Goal: Contribute content: Add original content to the website for others to see

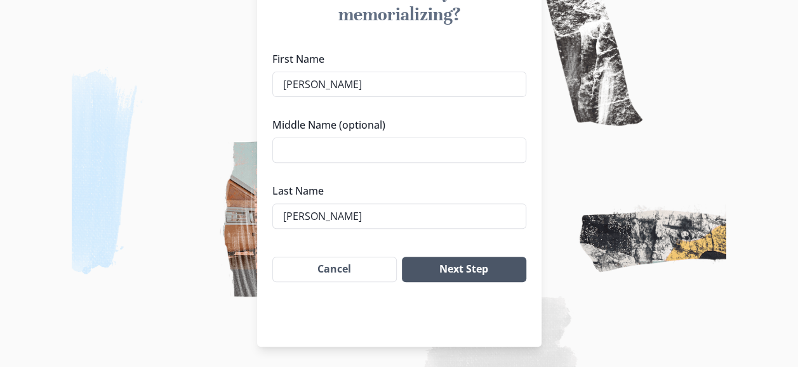
type input "[PERSON_NAME]"
click at [456, 267] on button "Next Step" at bounding box center [464, 269] width 124 height 25
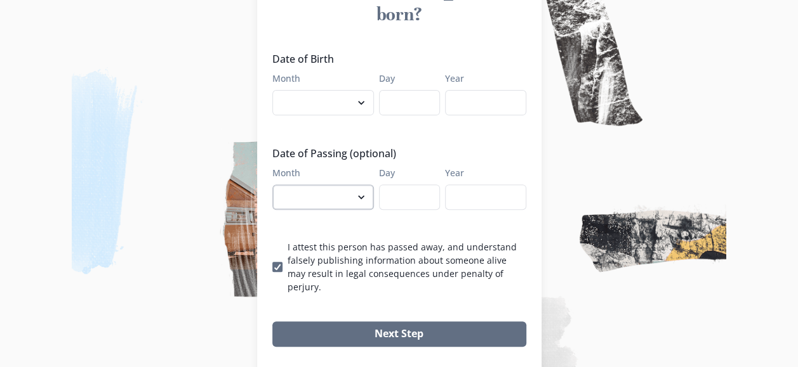
click at [367, 185] on select "January February March April May June July August September October November De…" at bounding box center [323, 197] width 102 height 25
select select "10"
click at [277, 185] on select "January February March April May June July August September October November De…" at bounding box center [323, 197] width 102 height 25
click at [399, 185] on input "Day" at bounding box center [409, 197] width 61 height 25
type input "12"
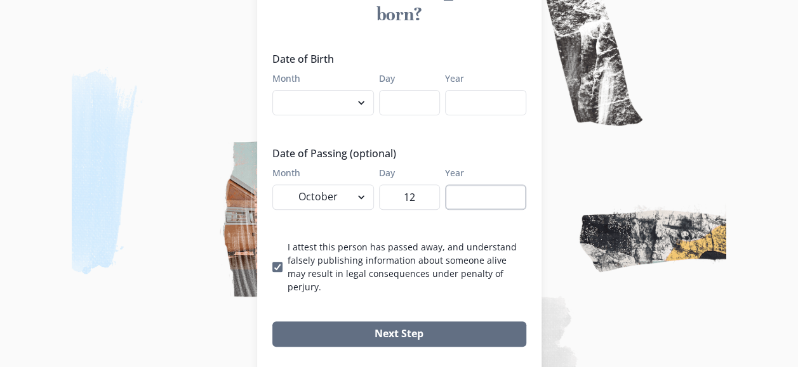
click at [466, 185] on input "Year" at bounding box center [485, 197] width 81 height 25
type input "2025"
click at [406, 90] on input "Day" at bounding box center [409, 102] width 61 height 25
click at [470, 90] on input "Year" at bounding box center [485, 102] width 81 height 25
type input "1953"
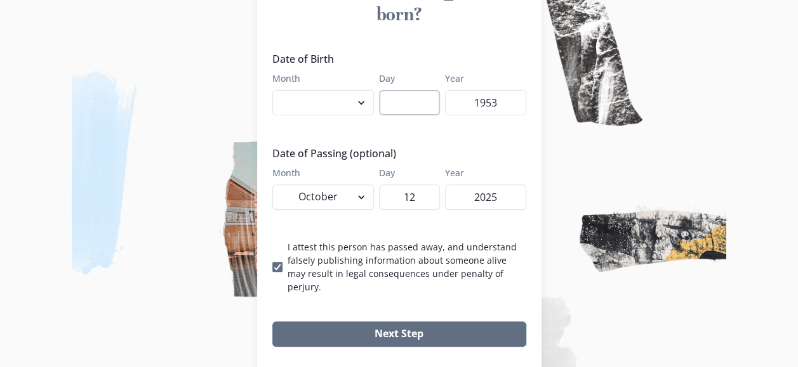
click at [426, 90] on input "Day" at bounding box center [409, 102] width 61 height 25
click at [365, 90] on select "January February March April May June July August September October November De…" at bounding box center [323, 102] width 102 height 25
select select "9"
click at [277, 90] on select "January February March April May June July August September October November De…" at bounding box center [323, 102] width 102 height 25
click at [409, 90] on input "Day" at bounding box center [409, 102] width 61 height 25
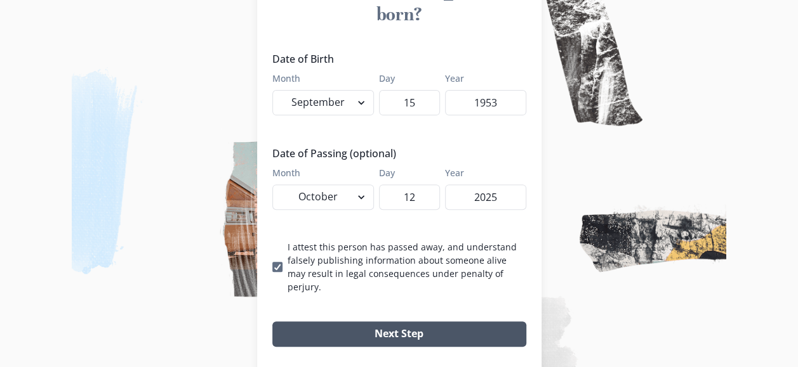
type input "15"
click at [410, 322] on button "Next Step" at bounding box center [399, 334] width 254 height 25
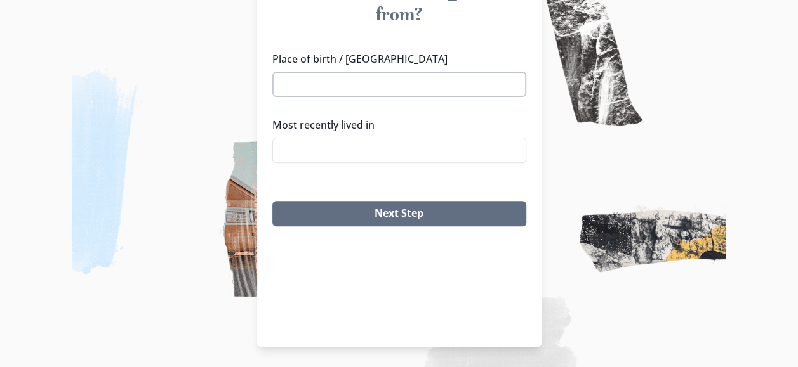
click at [310, 72] on input "Place of birth / [GEOGRAPHIC_DATA]" at bounding box center [399, 84] width 254 height 25
click at [317, 81] on li "[GEOGRAPHIC_DATA], [GEOGRAPHIC_DATA]" at bounding box center [403, 84] width 253 height 20
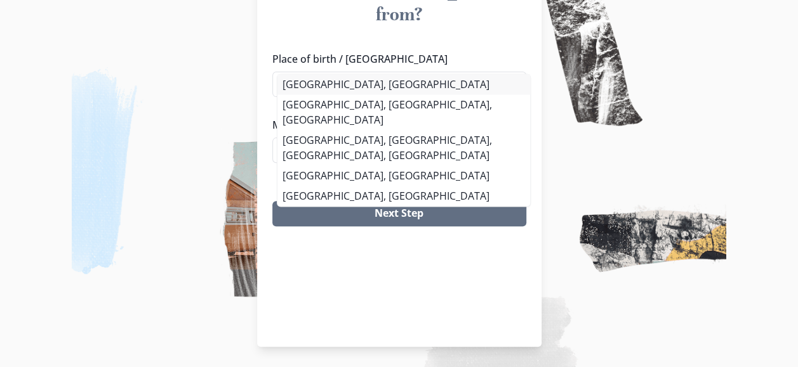
type input "[GEOGRAPHIC_DATA], [GEOGRAPHIC_DATA]"
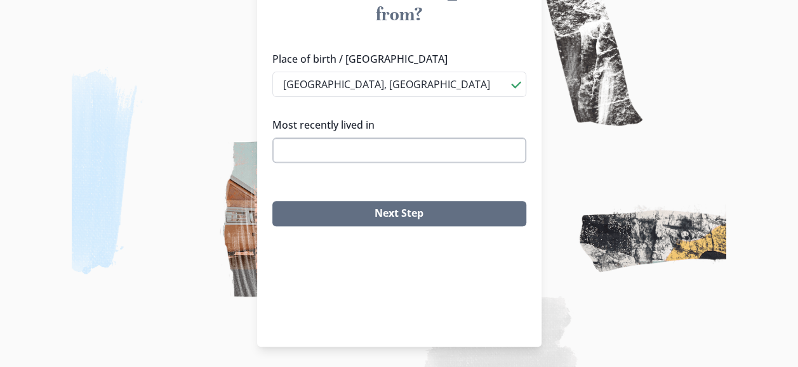
click at [303, 138] on input "Most recently lived in" at bounding box center [399, 150] width 254 height 25
click at [314, 171] on li "[GEOGRAPHIC_DATA], [GEOGRAPHIC_DATA]" at bounding box center [404, 170] width 244 height 20
type input "[GEOGRAPHIC_DATA], [GEOGRAPHIC_DATA]"
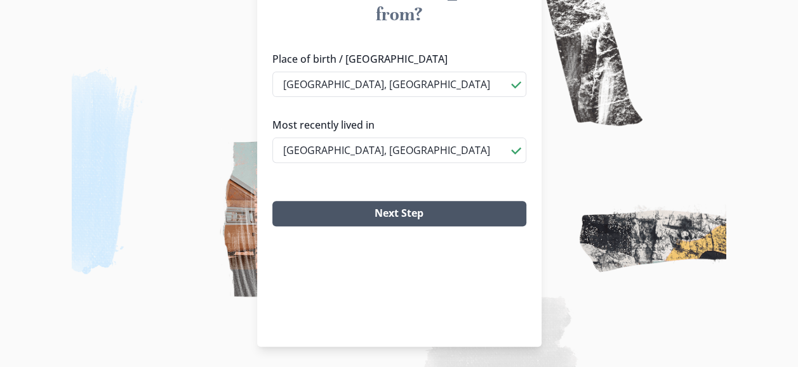
click at [414, 201] on button "Next Step" at bounding box center [399, 213] width 254 height 25
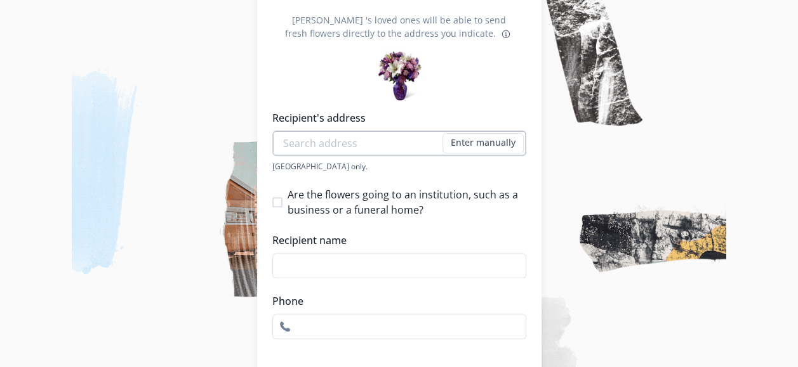
click at [353, 142] on input "Recipient's address" at bounding box center [399, 143] width 254 height 25
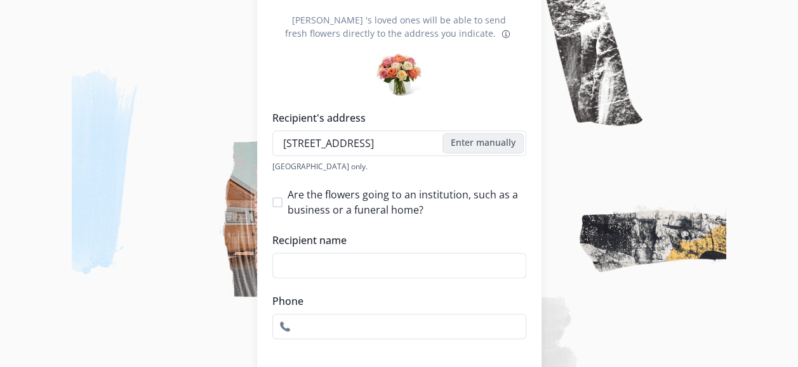
type input "[STREET_ADDRESS]"
click at [498, 146] on button "Enter manually" at bounding box center [482, 143] width 81 height 20
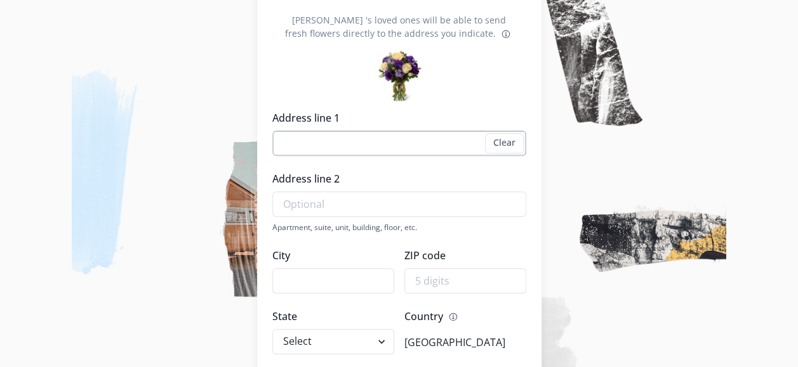
click at [317, 140] on input "Address line 1" at bounding box center [399, 143] width 254 height 25
type input "[STREET_ADDRESS]"
click at [294, 200] on input "Address line 2" at bounding box center [399, 204] width 254 height 25
type input "Mitchells Plain"
click at [307, 276] on input "City" at bounding box center [333, 280] width 122 height 25
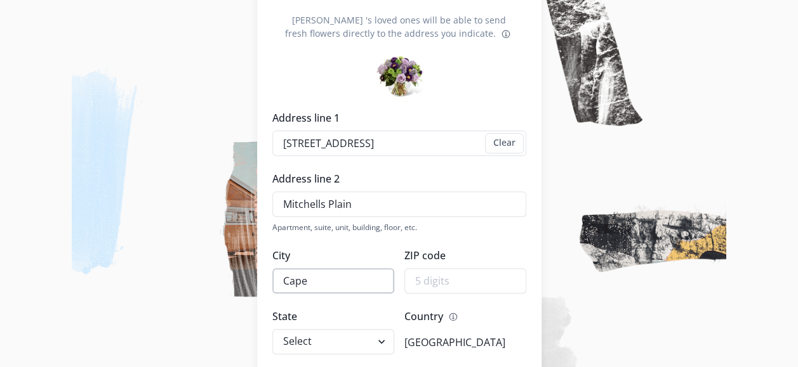
type input "[GEOGRAPHIC_DATA]"
click at [307, 276] on input "[GEOGRAPHIC_DATA]" at bounding box center [333, 280] width 122 height 25
click at [424, 343] on p "[GEOGRAPHIC_DATA]" at bounding box center [454, 342] width 101 height 15
click at [460, 278] on input "ZIP code" at bounding box center [465, 280] width 122 height 25
type input "07785"
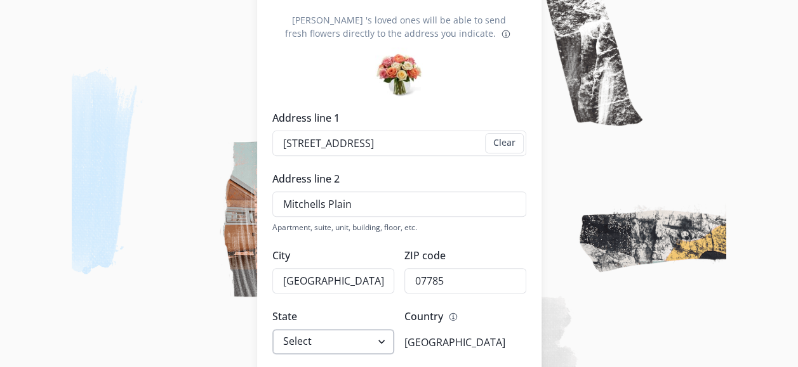
click at [387, 340] on select "Select [US_STATE] [US_STATE] [US_STATE] [US_STATE] [US_STATE] [US_STATE] [US_ST…" at bounding box center [333, 341] width 122 height 25
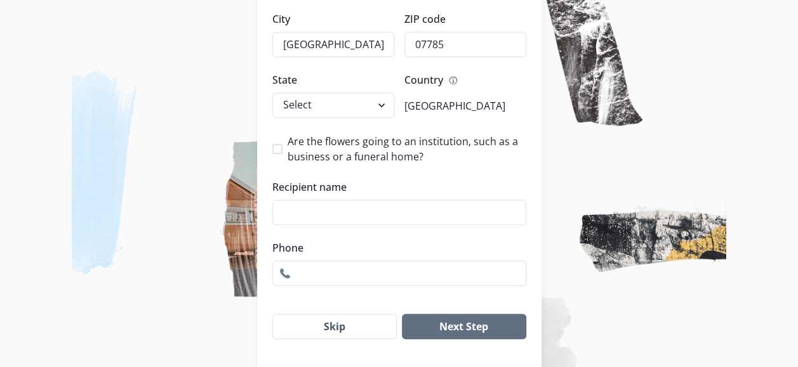
scroll to position [430, 0]
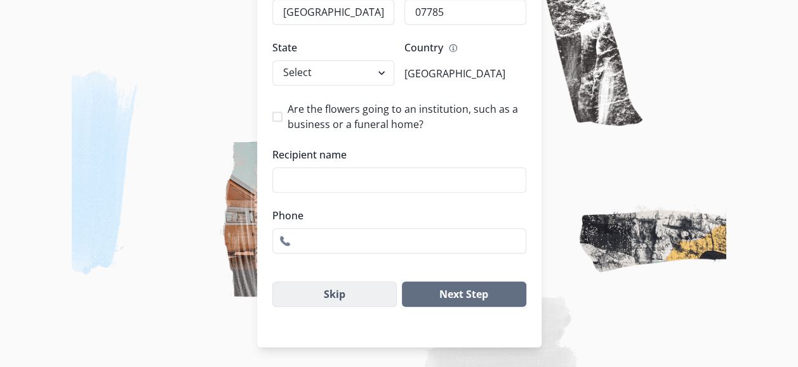
click at [358, 290] on button "Skip" at bounding box center [334, 294] width 125 height 25
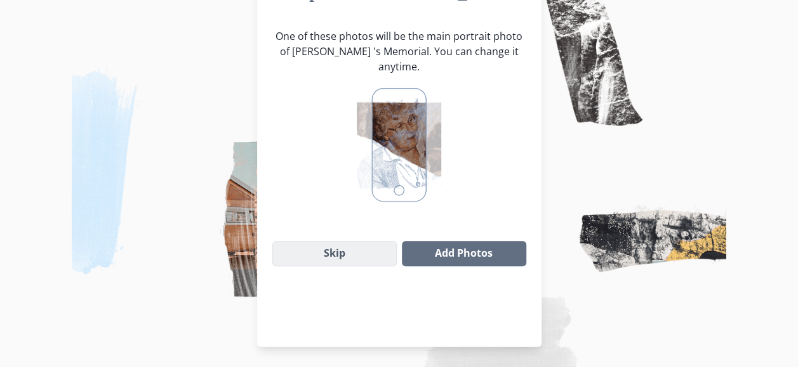
click at [337, 241] on button "Skip" at bounding box center [334, 253] width 125 height 25
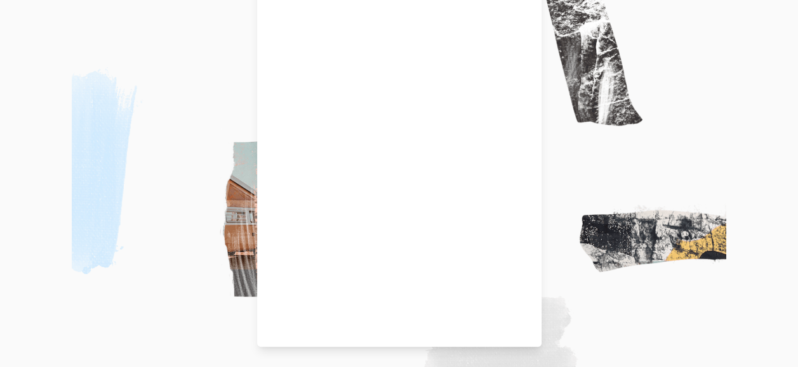
scroll to position [81, 0]
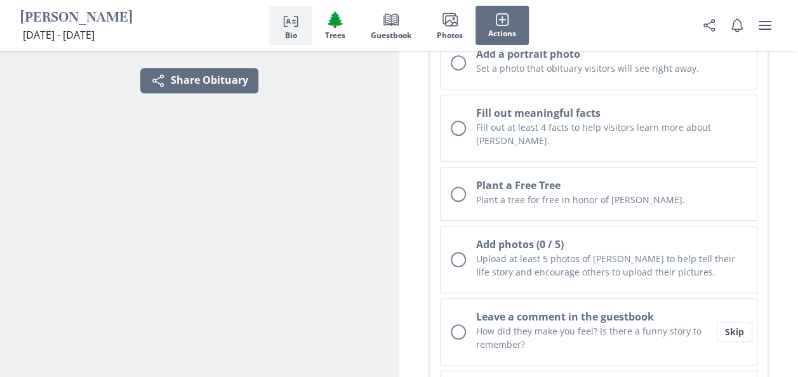
scroll to position [127, 0]
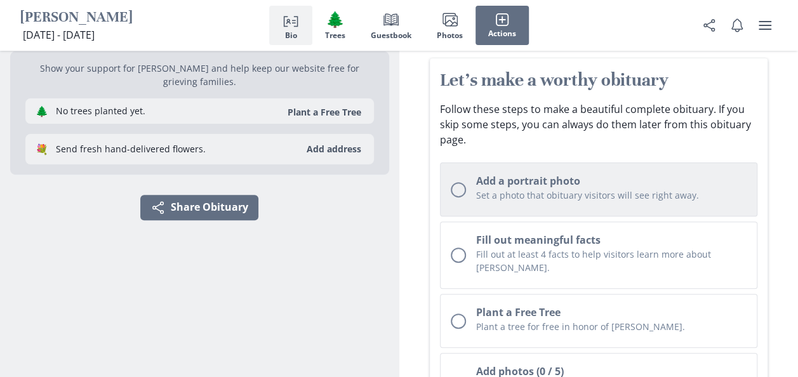
click at [460, 189] on div "Unchecked circle" at bounding box center [458, 189] width 15 height 15
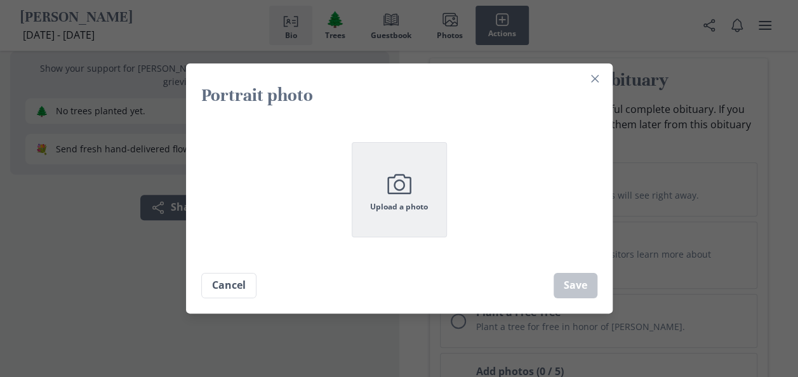
click at [410, 192] on icon "button" at bounding box center [399, 184] width 22 height 18
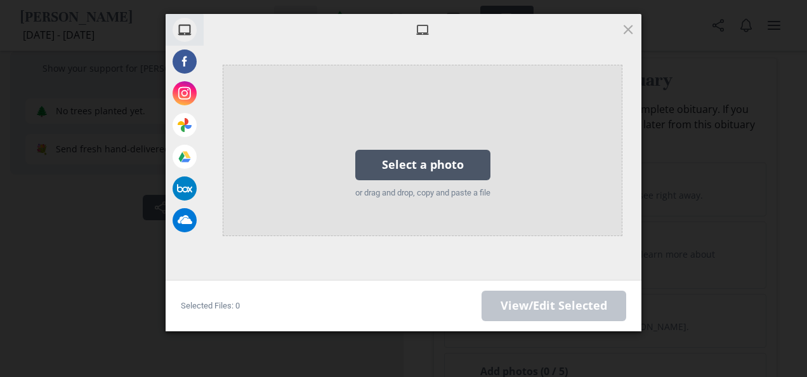
click at [446, 162] on div "Select a photo" at bounding box center [422, 165] width 135 height 30
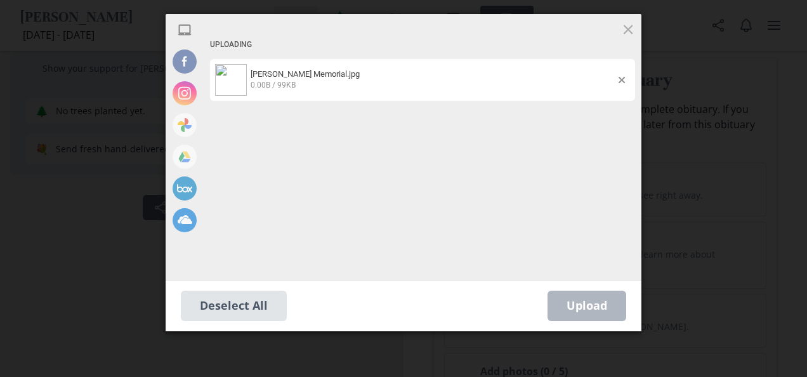
click at [593, 308] on div "Upload 0" at bounding box center [587, 306] width 79 height 30
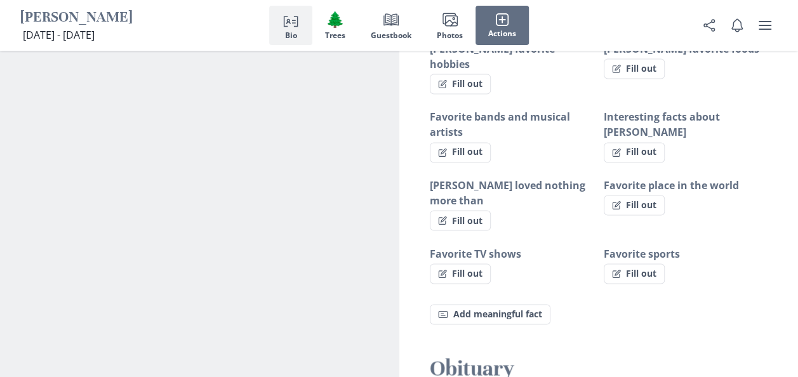
scroll to position [1027, 0]
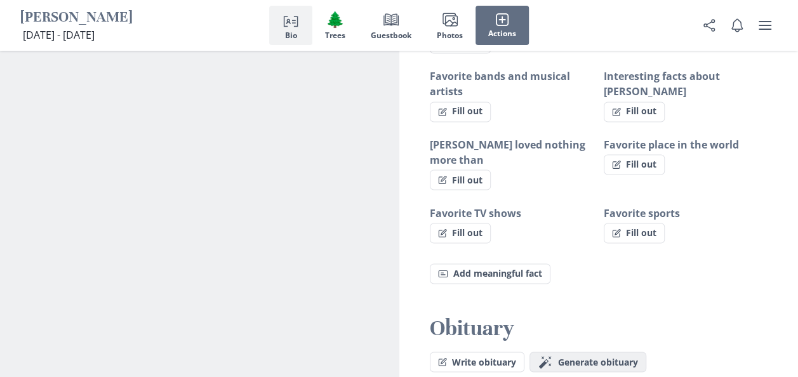
click at [597, 357] on span "Generate obituary" at bounding box center [598, 362] width 80 height 11
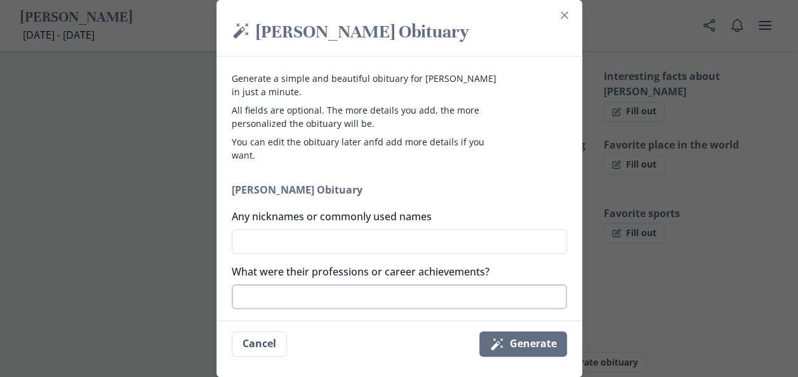
click at [291, 294] on textarea "What were their professions or career achievements?" at bounding box center [399, 296] width 335 height 25
type textarea "H"
type textarea "x"
type textarea "Ho"
type textarea "x"
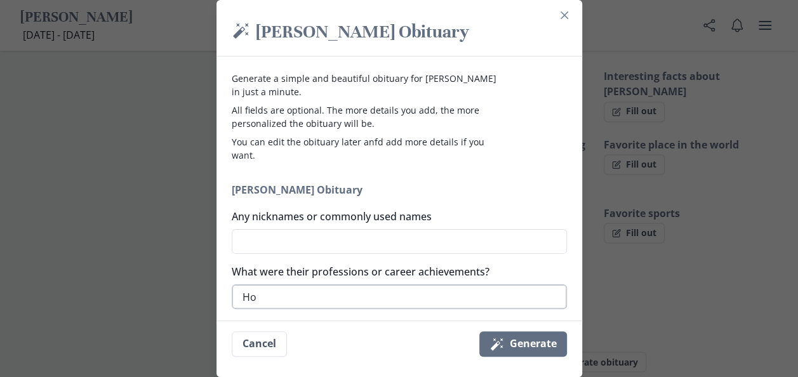
type textarea "Hou"
type textarea "x"
type textarea "Hous"
type textarea "x"
type textarea "House"
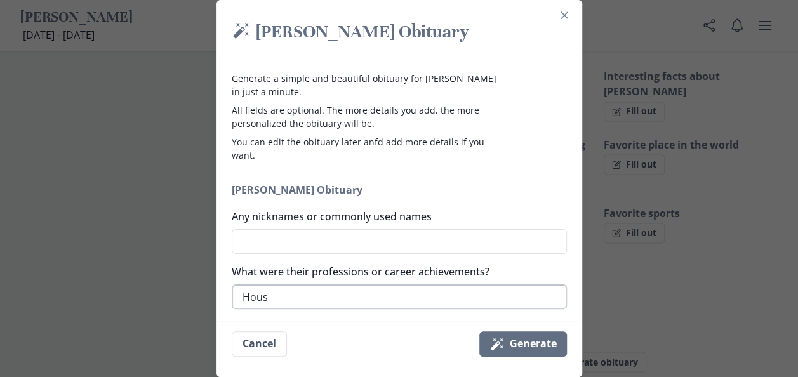
type textarea "x"
type textarea "Housew"
type textarea "x"
type textarea "Housewi"
type textarea "x"
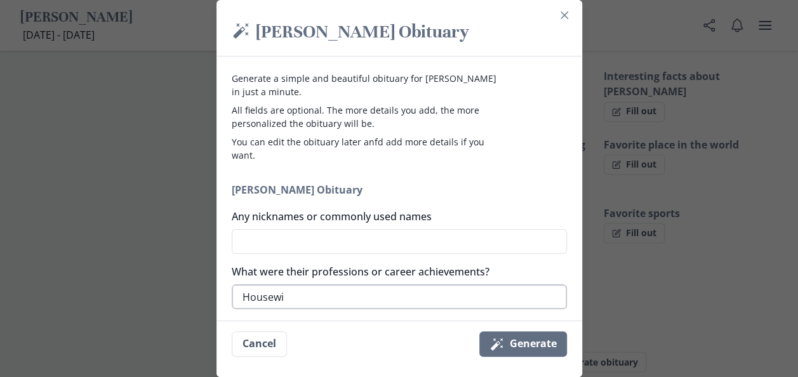
type textarea "Housewif"
type textarea "x"
type textarea "Housewife"
type textarea "x"
type textarea "Housewife"
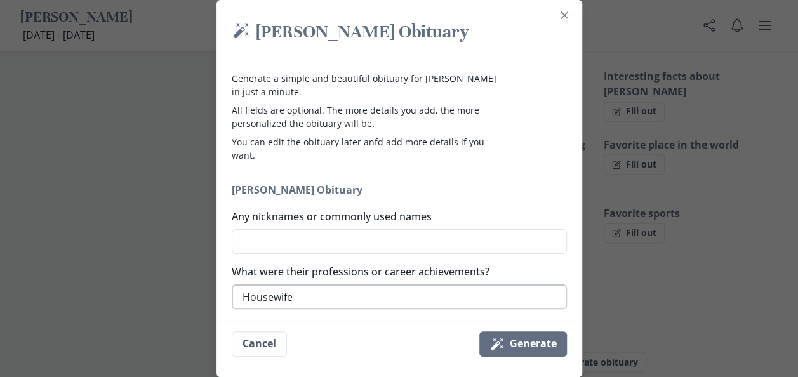
type textarea "x"
type textarea "Housewife a"
type textarea "x"
type textarea "Housewife an"
type textarea "x"
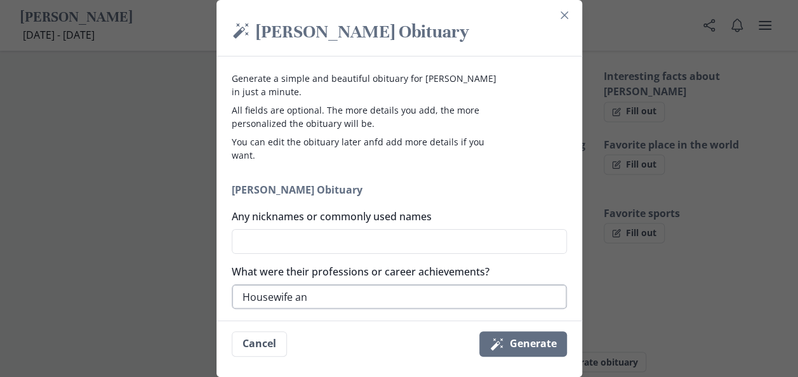
type textarea "Housewife and"
type textarea "x"
type textarea "Housewife and"
type textarea "x"
type textarea "Housewife and C"
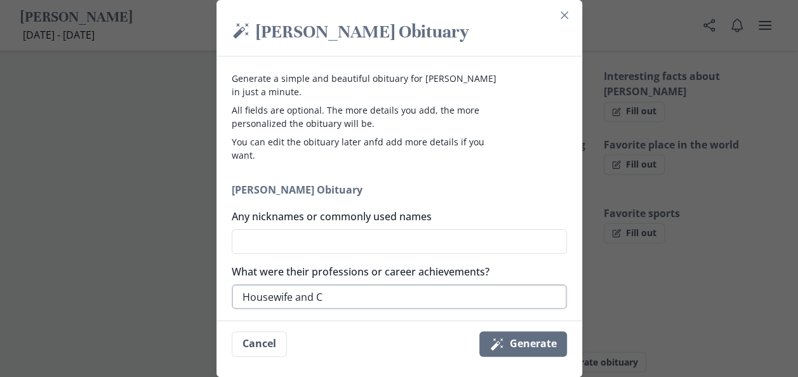
type textarea "x"
type textarea "Housewife and Co"
type textarea "x"
type textarea "Housewife and Com"
type textarea "x"
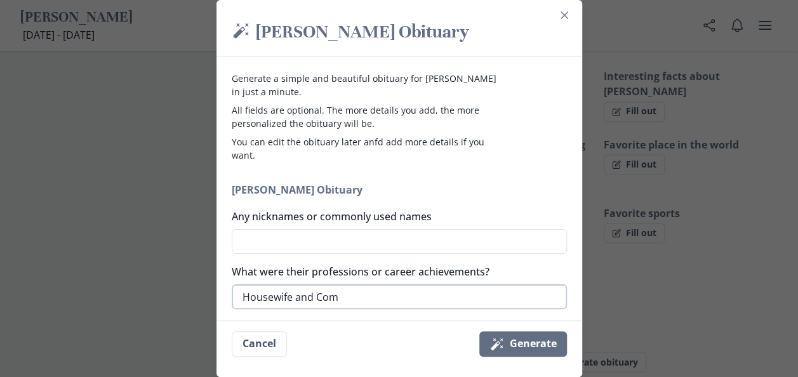
type textarea "Housewife and Comm"
type textarea "x"
type textarea "Housewife and Commu"
type textarea "x"
type textarea "Housewife and Commun"
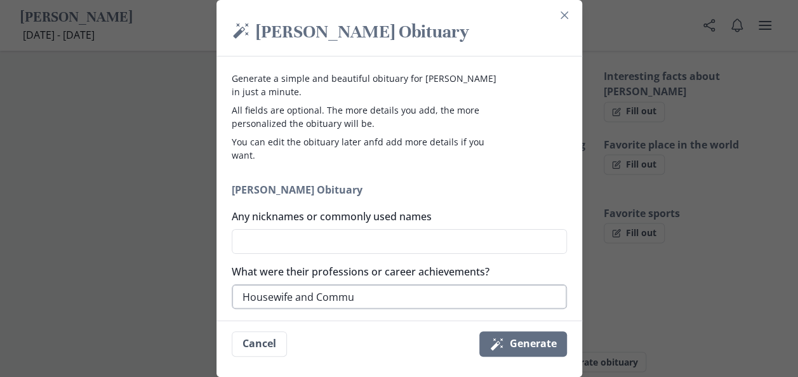
type textarea "x"
type textarea "Housewife and Communi"
type textarea "x"
type textarea "Housewife and Communit"
type textarea "x"
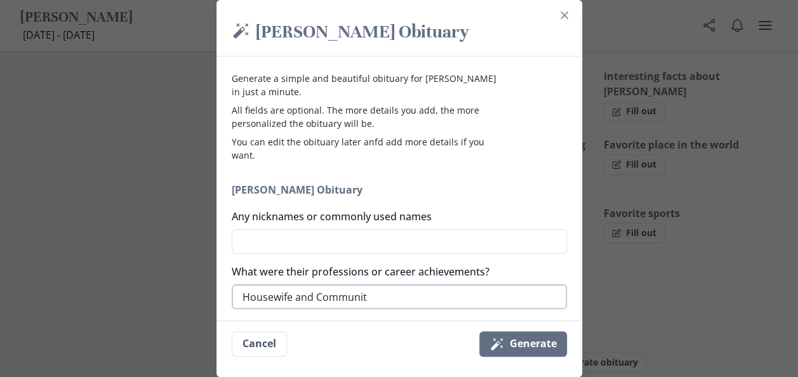
type textarea "Housewife and Community"
type textarea "x"
type textarea "Housewife and Community"
type textarea "x"
type textarea "Housewife and Community A"
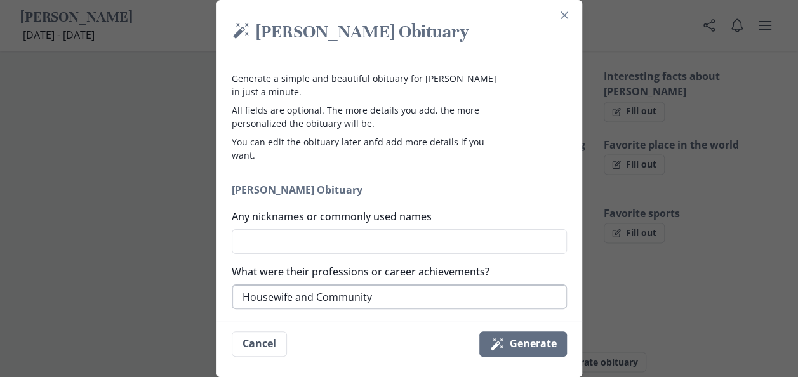
type textarea "x"
type textarea "Housewife and Community Ac"
type textarea "x"
type textarea "Housewife and Community Act"
type textarea "x"
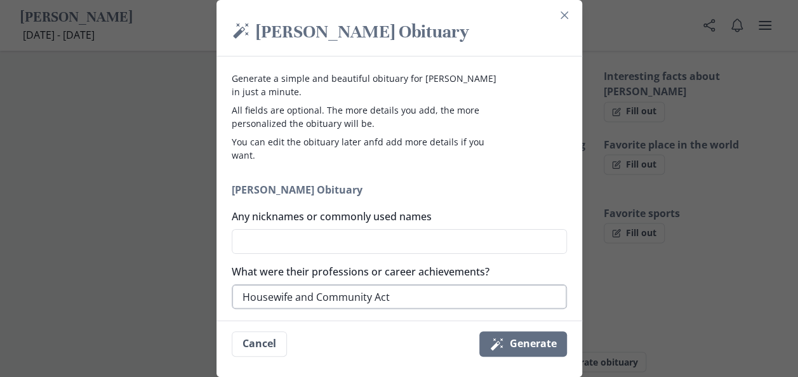
type textarea "Housewife and Community Acti"
type textarea "x"
type textarea "Housewife and Community Activ"
type textarea "x"
type textarea "Housewife and Community Activi"
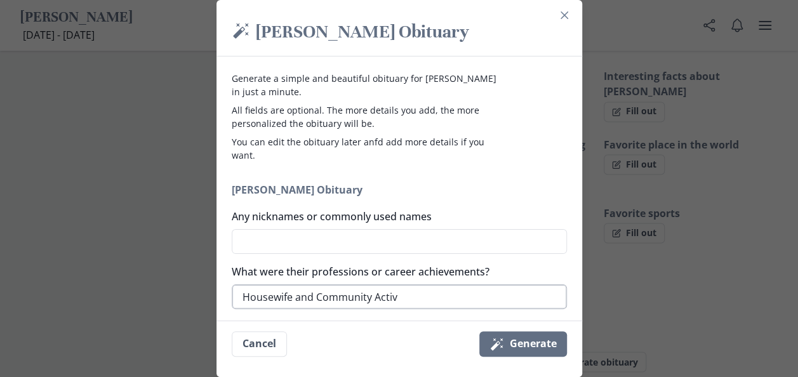
type textarea "x"
type textarea "Housewife and Community Activis"
type textarea "x"
type textarea "Housewife and Community Activist"
type textarea "x"
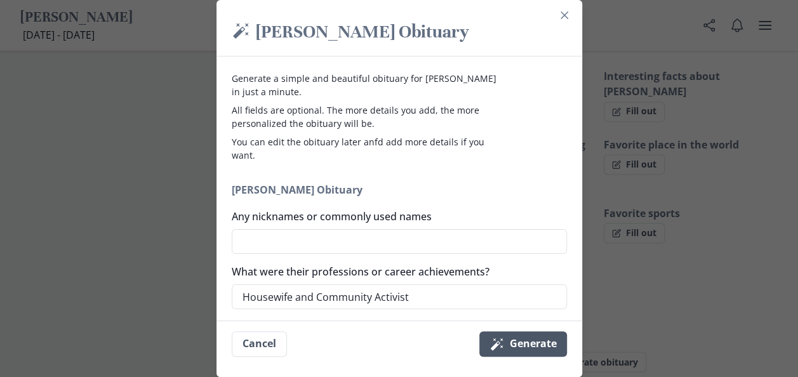
type textarea "Housewife and Community Activist"
click at [544, 345] on button "Magic wand Generate" at bounding box center [523, 343] width 88 height 25
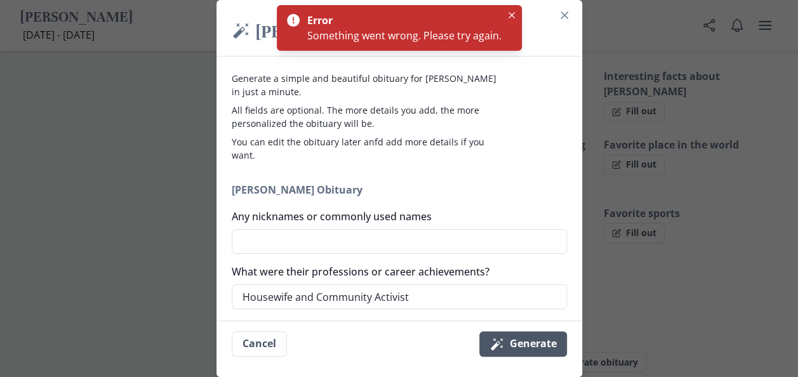
click at [544, 345] on button "Magic wand Generate" at bounding box center [523, 343] width 88 height 25
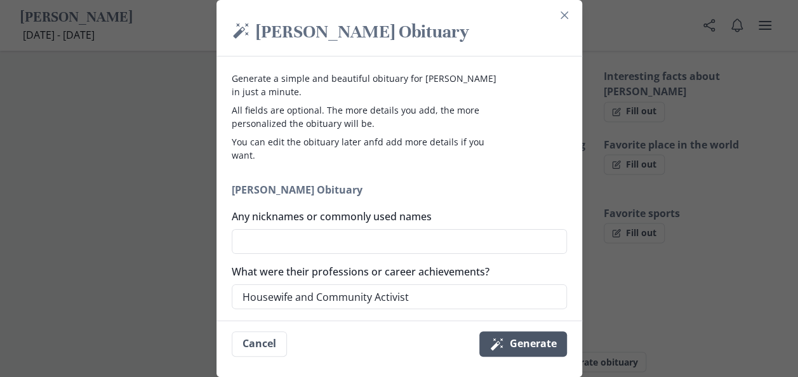
click at [524, 342] on button "Magic wand Generate" at bounding box center [523, 343] width 88 height 25
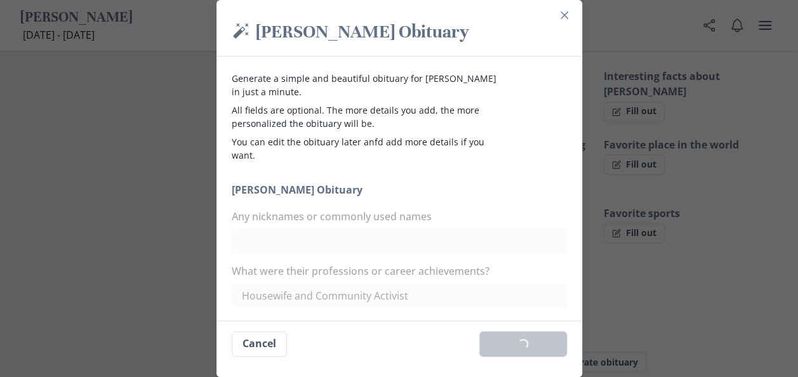
type textarea "x"
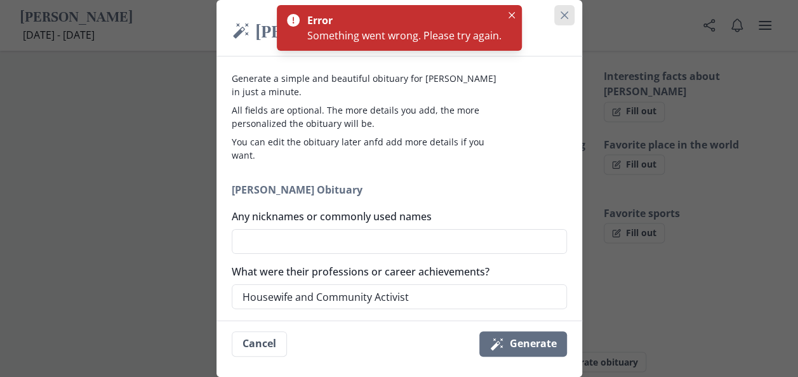
click at [565, 18] on icon "Close" at bounding box center [564, 15] width 8 height 8
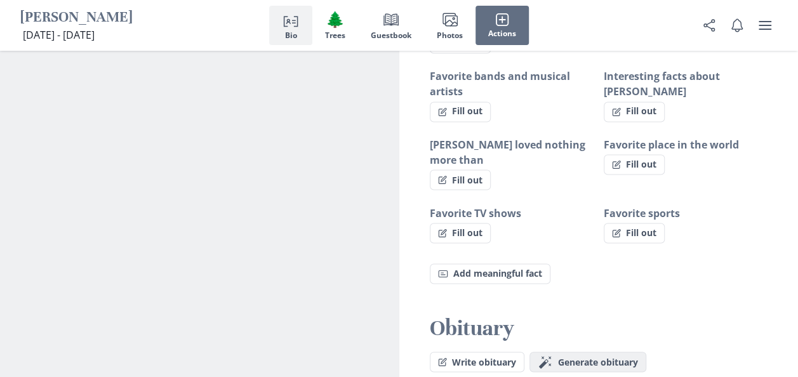
click at [588, 357] on span "Generate obituary" at bounding box center [598, 362] width 80 height 11
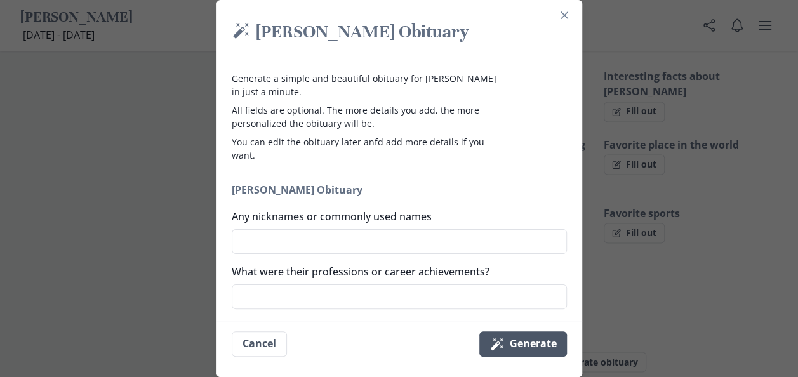
click at [522, 343] on button "Magic wand Generate" at bounding box center [523, 343] width 88 height 25
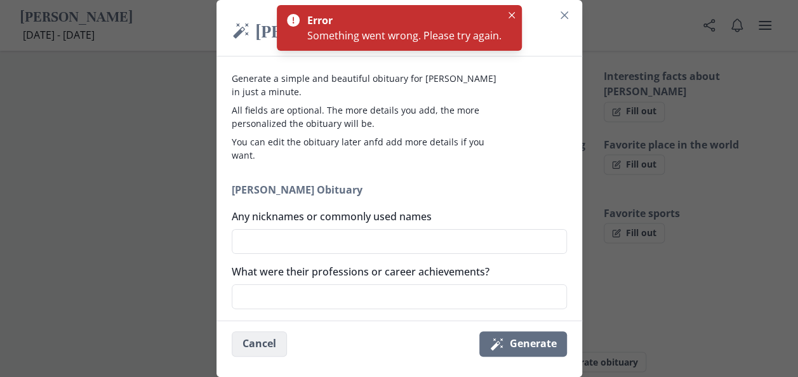
click at [278, 343] on button "Cancel" at bounding box center [259, 343] width 55 height 25
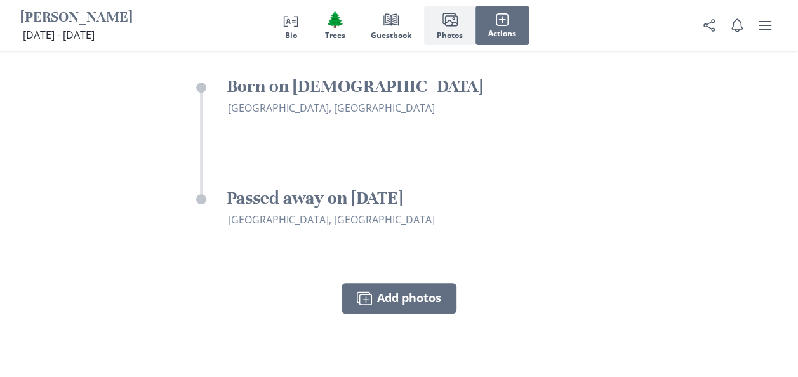
scroll to position [2474, 0]
